Goal: Use online tool/utility: Utilize a website feature to perform a specific function

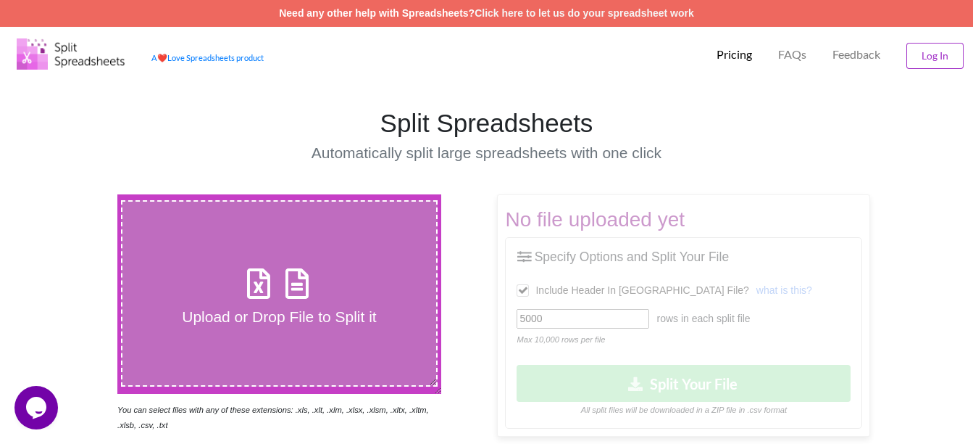
click at [256, 291] on icon at bounding box center [259, 276] width 36 height 30
click at [72, 194] on input "Upload or Drop File to Split it" at bounding box center [72, 194] width 0 height 0
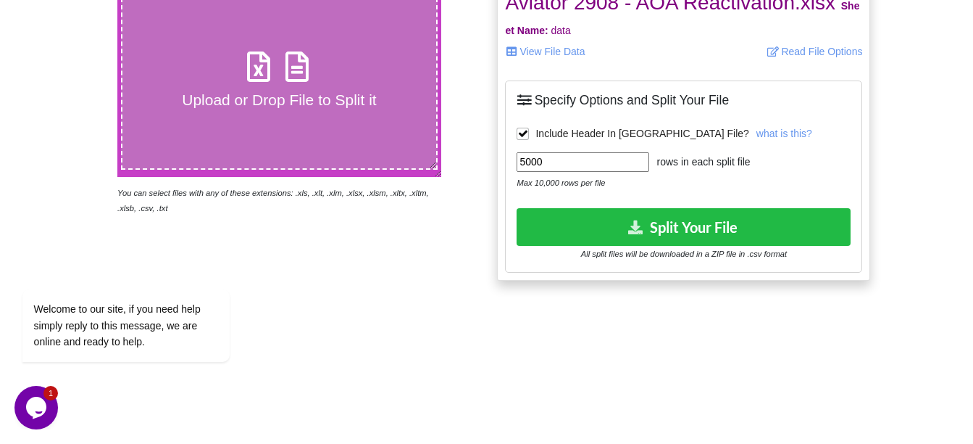
scroll to position [217, 0]
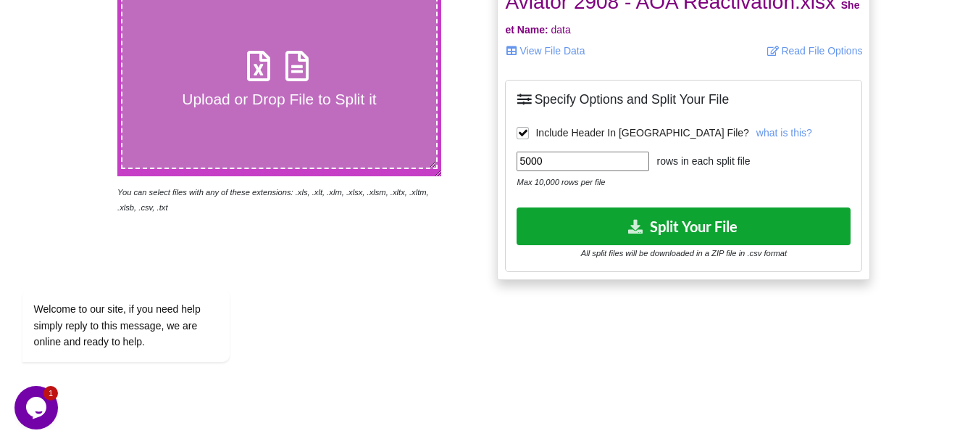
click at [693, 228] on button "Split Your File" at bounding box center [684, 225] width 334 height 37
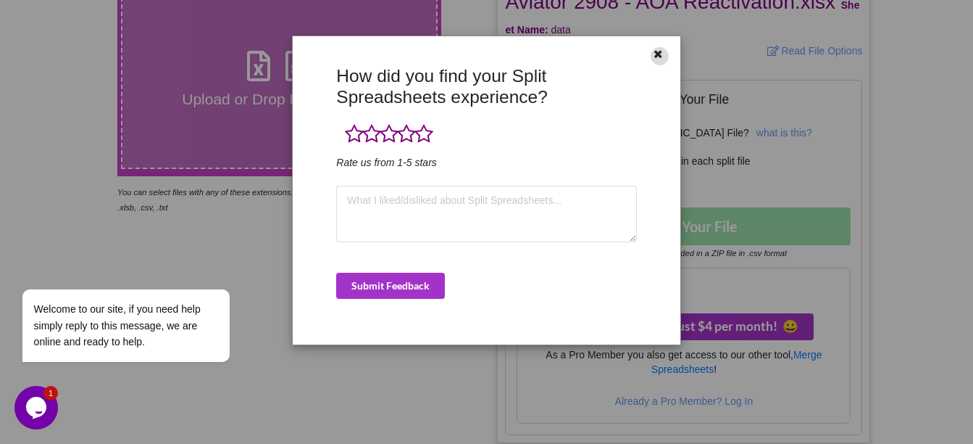
click at [659, 57] on icon at bounding box center [659, 52] width 12 height 10
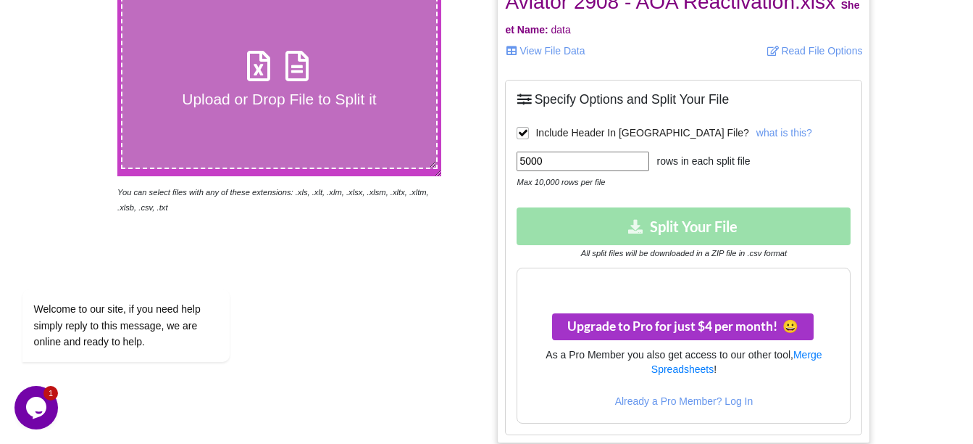
click at [260, 69] on icon at bounding box center [259, 58] width 36 height 30
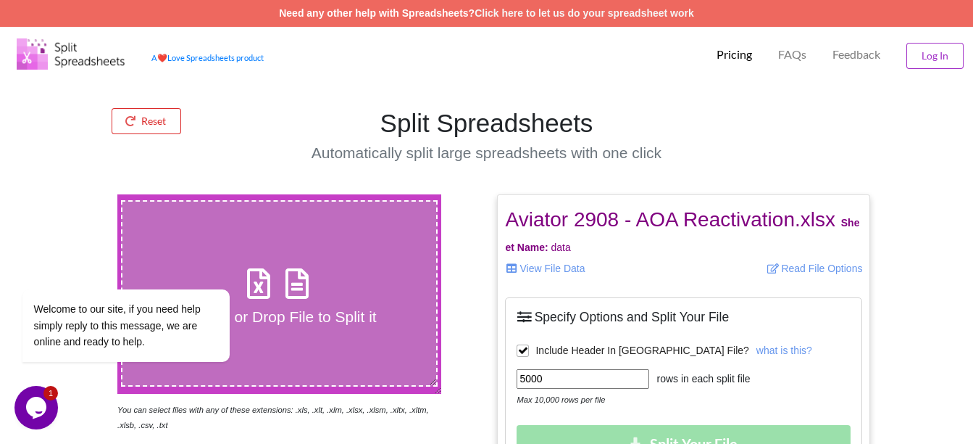
type input "C:\fakepath\Aviator ZM 2908 - React.xlsx"
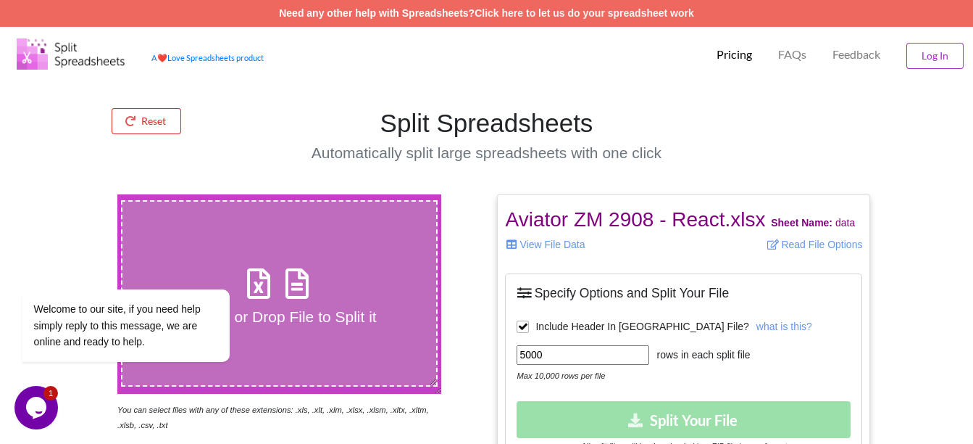
click at [887, 53] on div "Feedback" at bounding box center [856, 52] width 67 height 32
click at [923, 48] on button "Log In" at bounding box center [935, 56] width 57 height 26
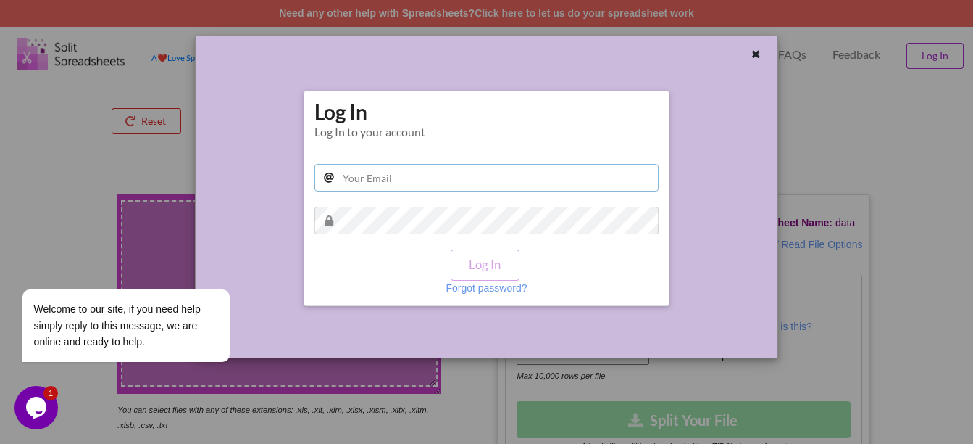
type input "[PERSON_NAME][EMAIL_ADDRESS][PERSON_NAME][DOMAIN_NAME]"
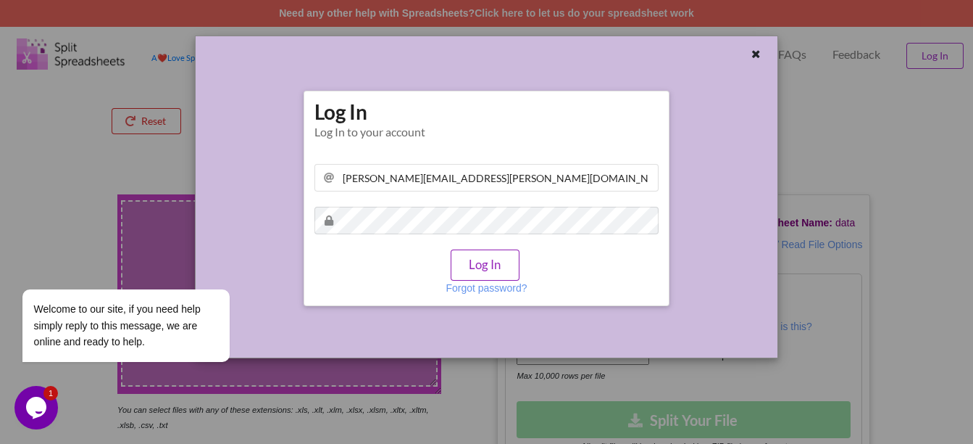
click at [486, 267] on button "Log In" at bounding box center [485, 264] width 68 height 31
type input "[PERSON_NAME][EMAIL_ADDRESS][PERSON_NAME][DOMAIN_NAME]"
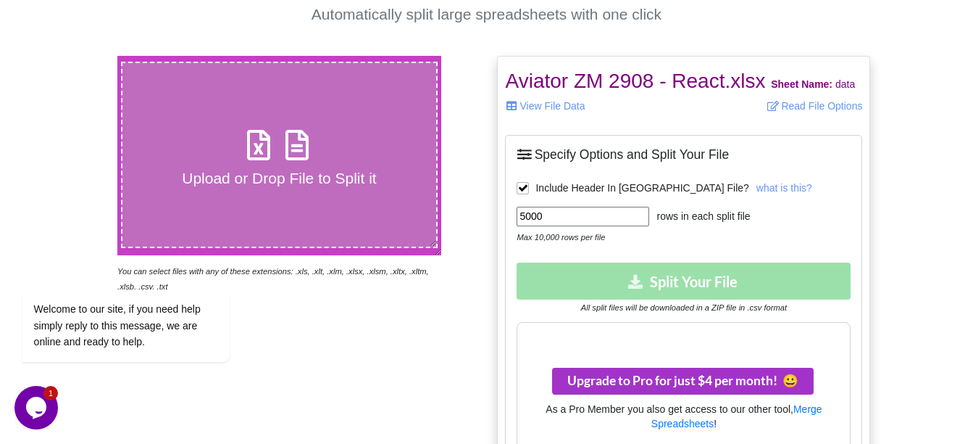
scroll to position [145, 0]
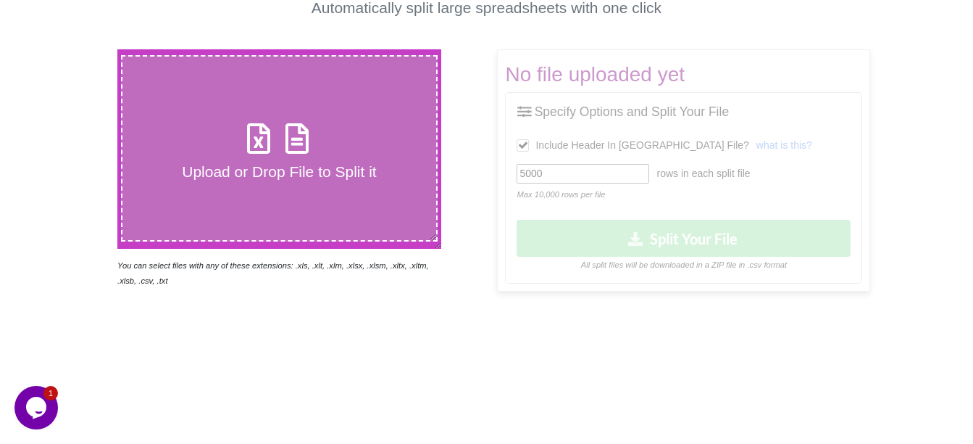
click at [262, 141] on icon at bounding box center [259, 131] width 36 height 30
click at [72, 49] on input "Upload or Drop File to Split it" at bounding box center [72, 49] width 0 height 0
type input "C:\fakepath\Aviator ZM 2908 - React.xlsx"
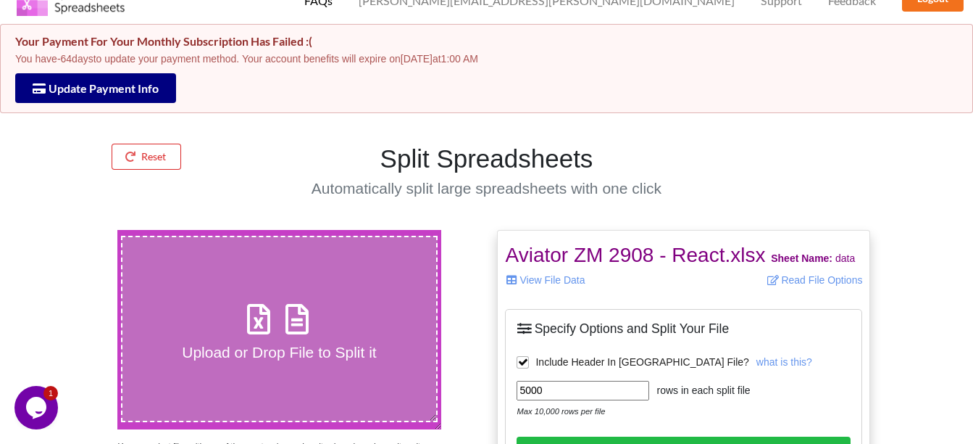
scroll to position [290, 0]
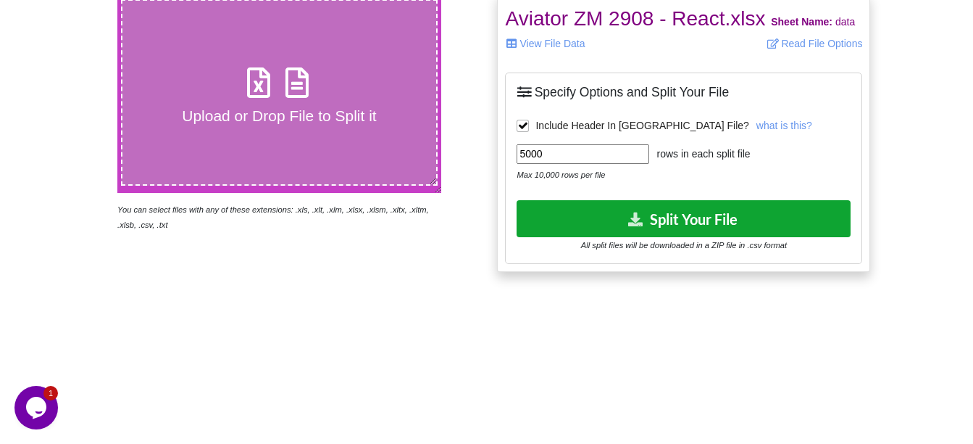
click at [654, 226] on button "Split Your File" at bounding box center [684, 218] width 334 height 37
